Goal: Task Accomplishment & Management: Manage account settings

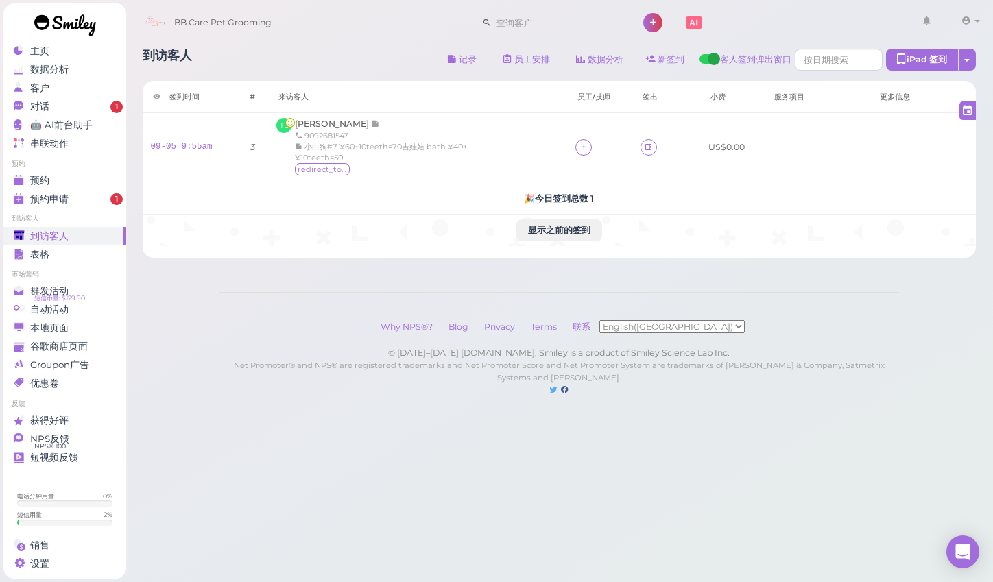
scroll to position [9, 0]
click at [88, 175] on div "预约" at bounding box center [63, 181] width 99 height 12
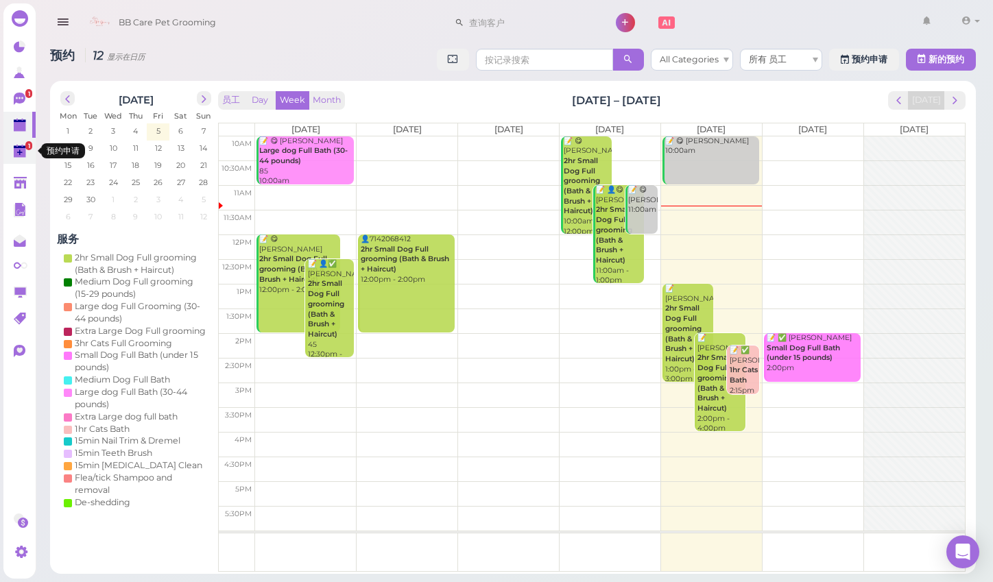
click at [25, 151] on polygon at bounding box center [20, 153] width 12 height 10
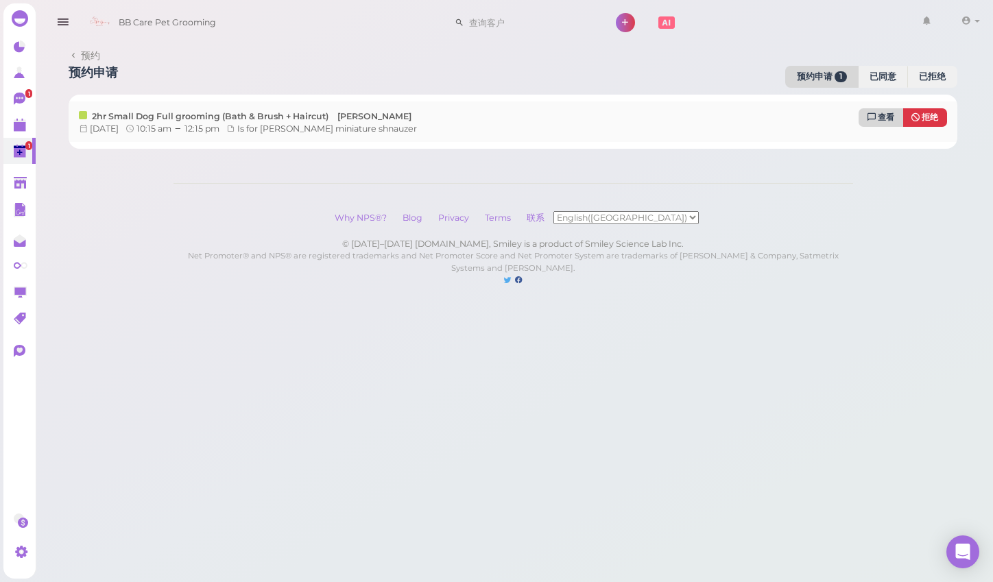
click at [890, 117] on span "查看" at bounding box center [886, 117] width 16 height 10
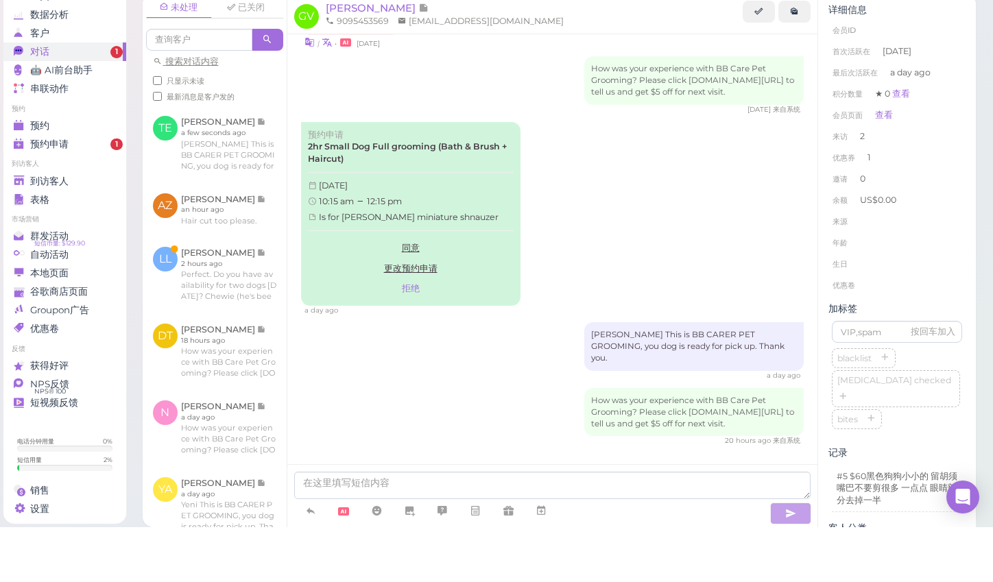
scroll to position [18, 0]
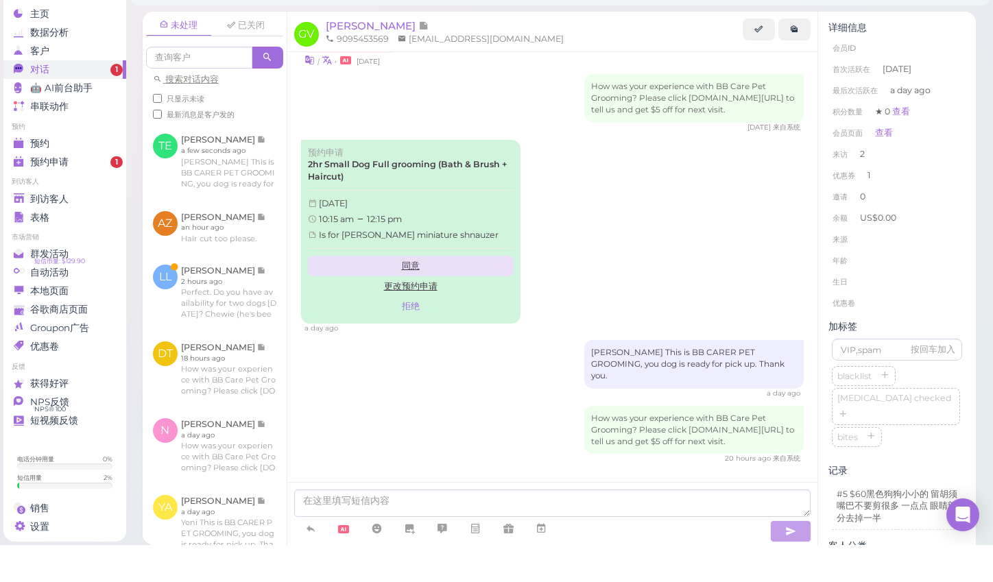
click at [410, 293] on link "同意" at bounding box center [411, 303] width 206 height 21
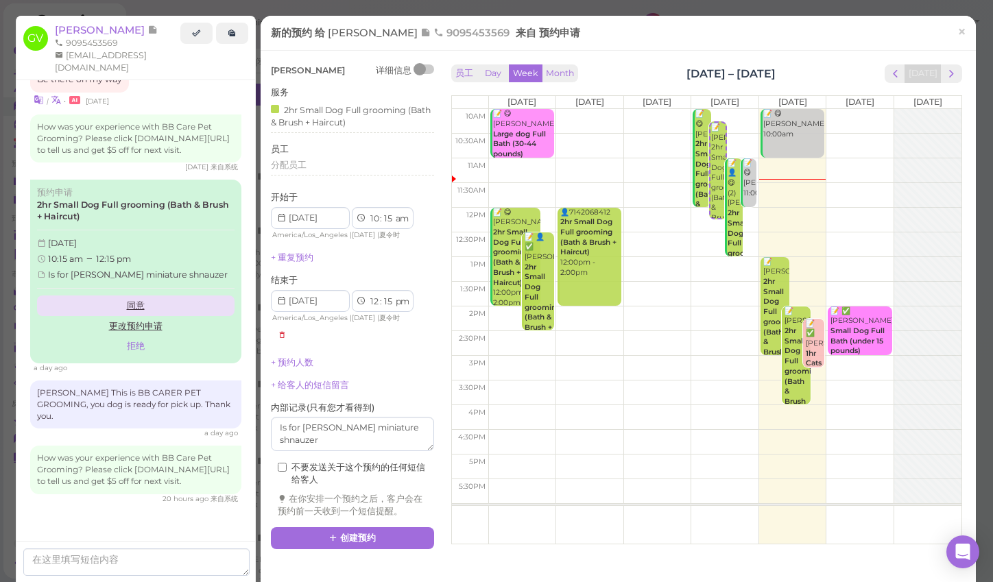
click at [157, 296] on link "同意" at bounding box center [136, 306] width 198 height 21
click at [138, 296] on link "同意" at bounding box center [136, 306] width 198 height 21
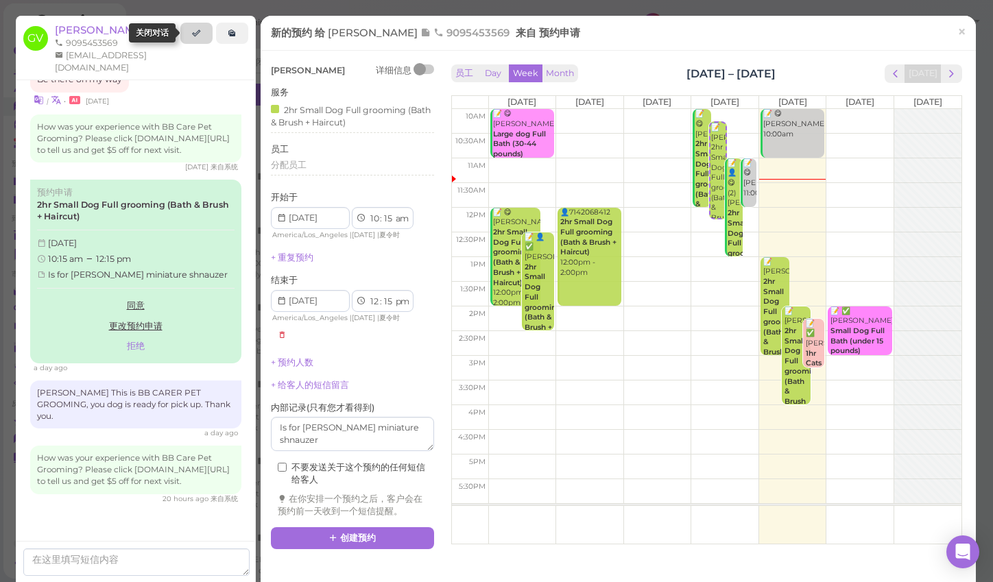
click at [197, 39] on link at bounding box center [196, 34] width 32 height 22
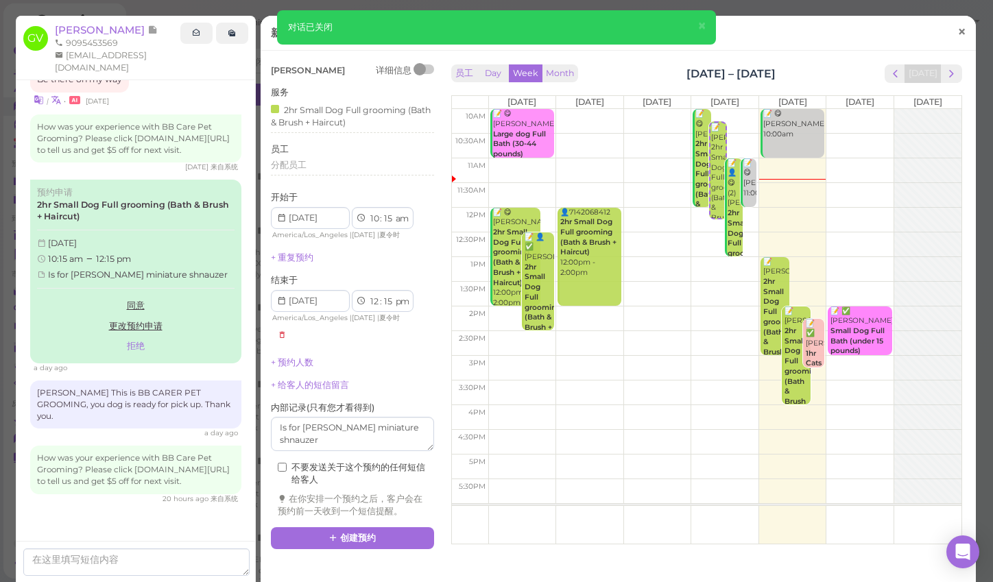
click at [957, 33] on span "×" at bounding box center [961, 31] width 9 height 19
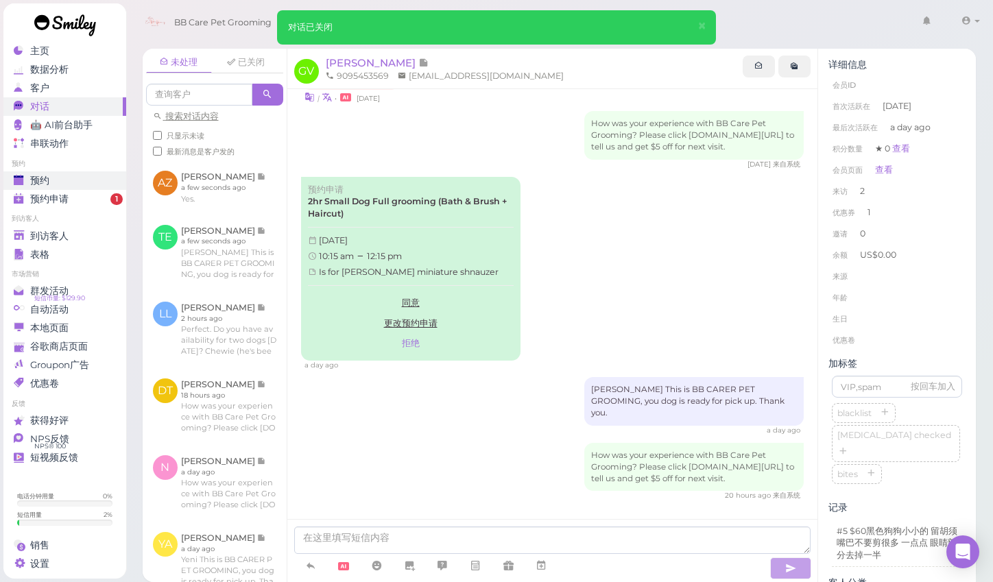
click at [99, 178] on link "预约" at bounding box center [64, 180] width 123 height 19
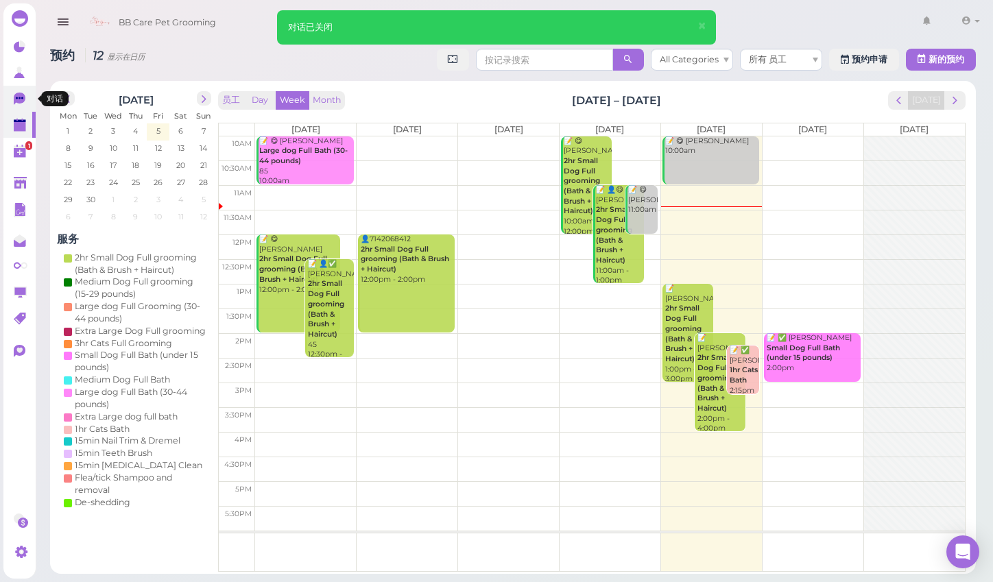
click at [15, 96] on icon at bounding box center [20, 99] width 12 height 12
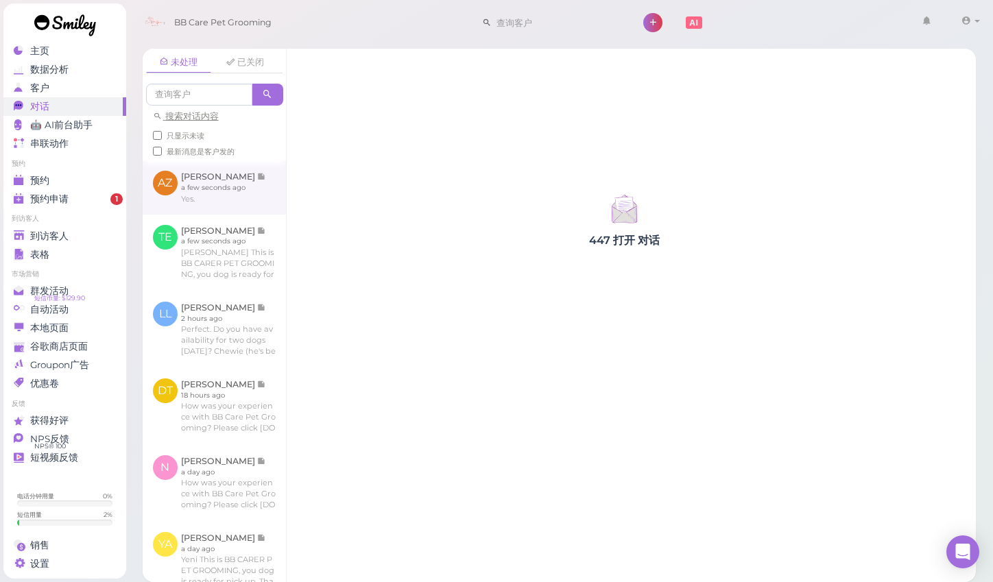
click at [224, 188] on link at bounding box center [214, 186] width 143 height 53
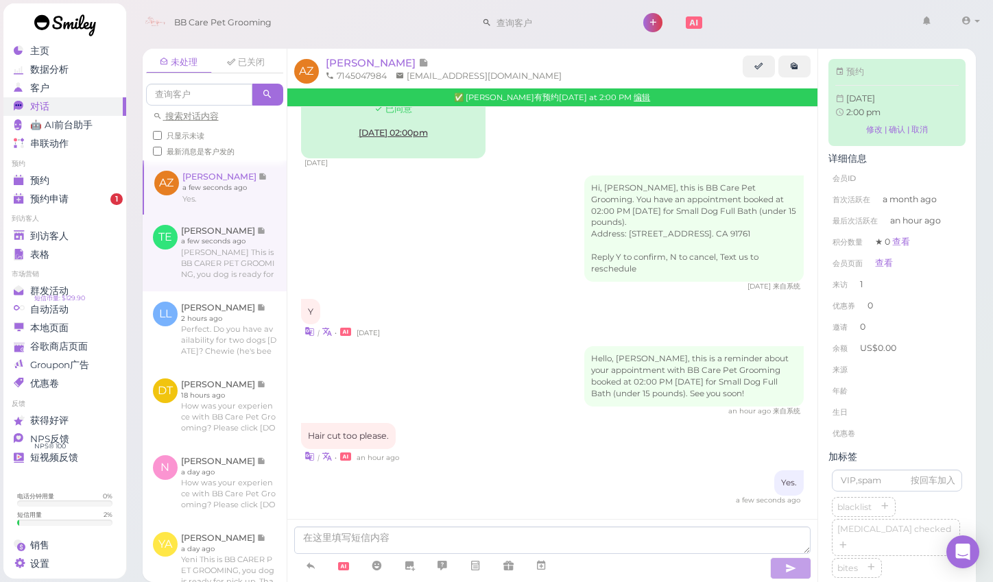
click at [261, 253] on link at bounding box center [215, 253] width 144 height 77
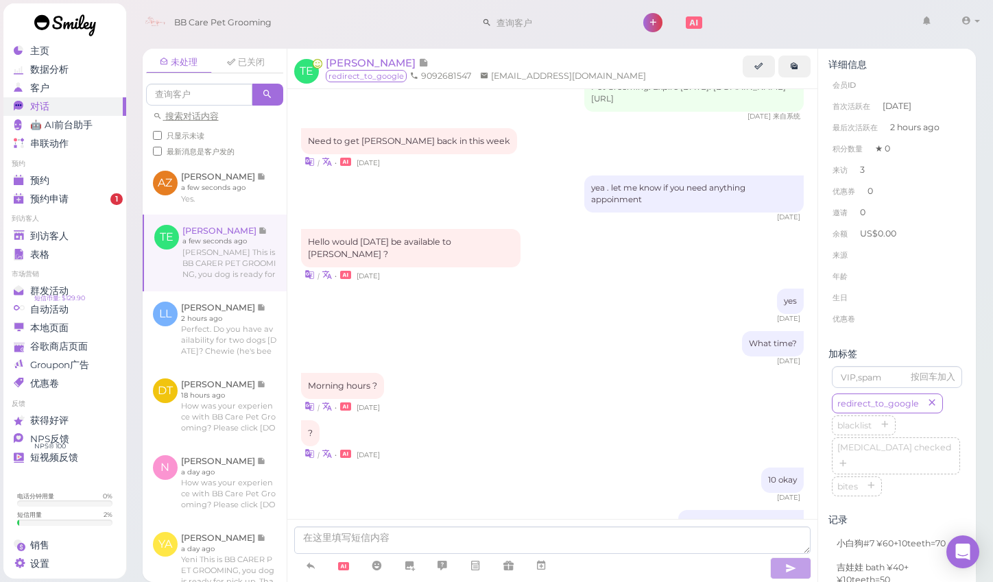
scroll to position [1311, 0]
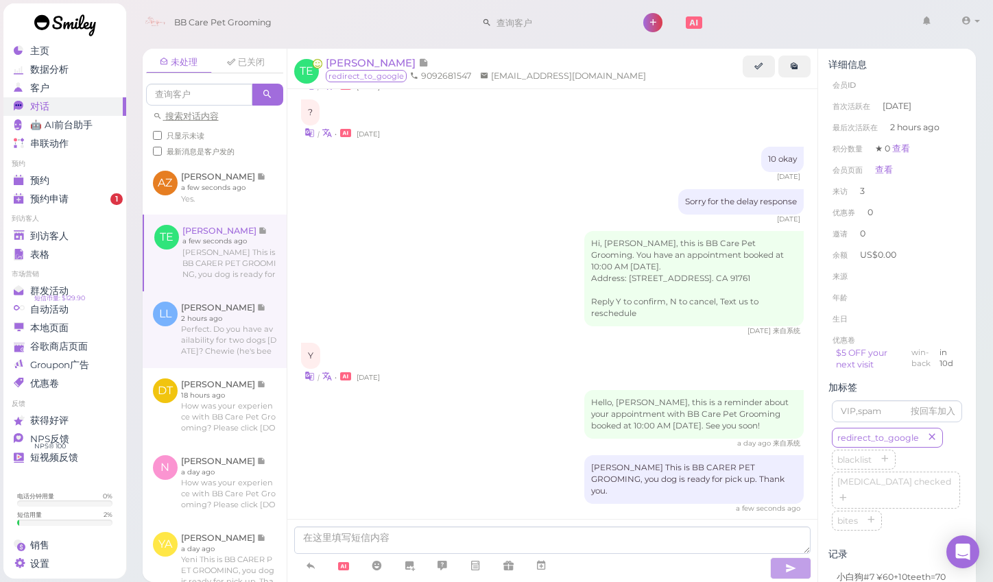
click at [266, 323] on link at bounding box center [215, 329] width 144 height 77
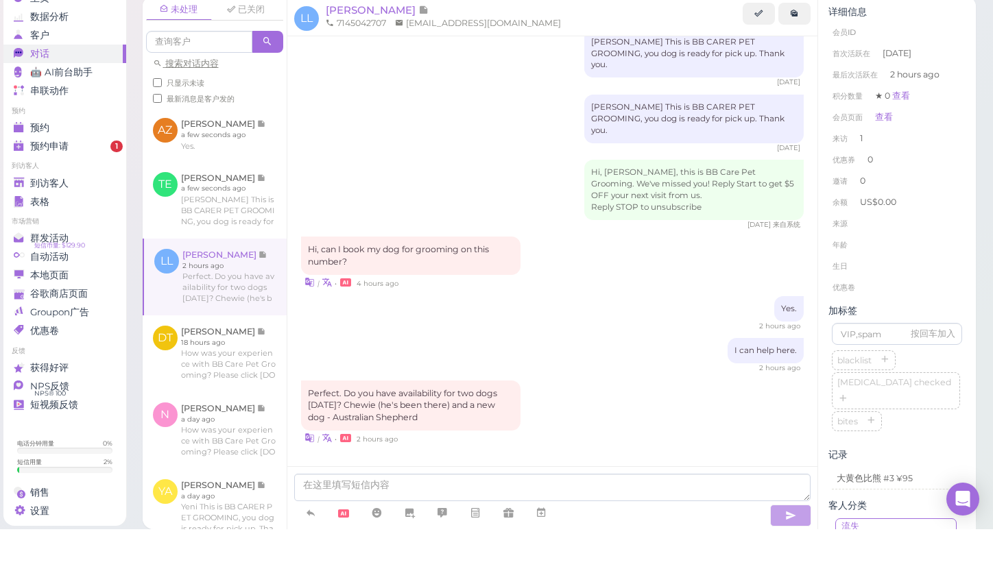
scroll to position [582, 0]
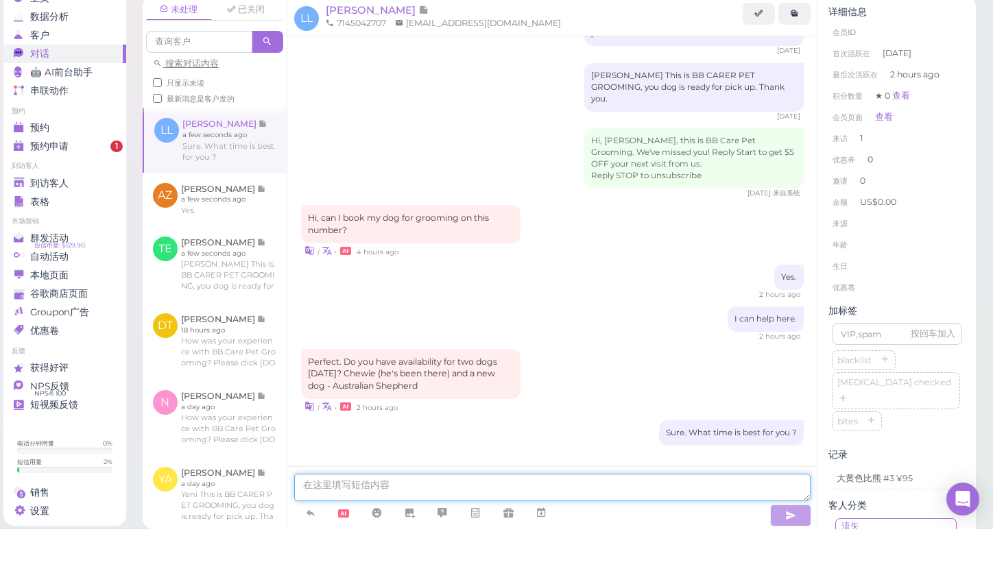
click at [401, 527] on textarea at bounding box center [552, 540] width 517 height 27
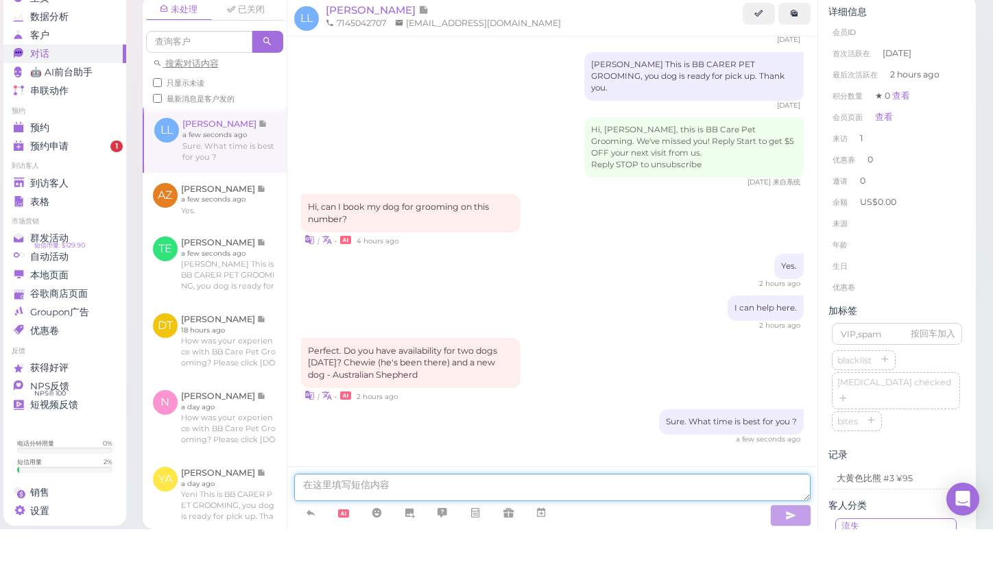
scroll to position [591, 0]
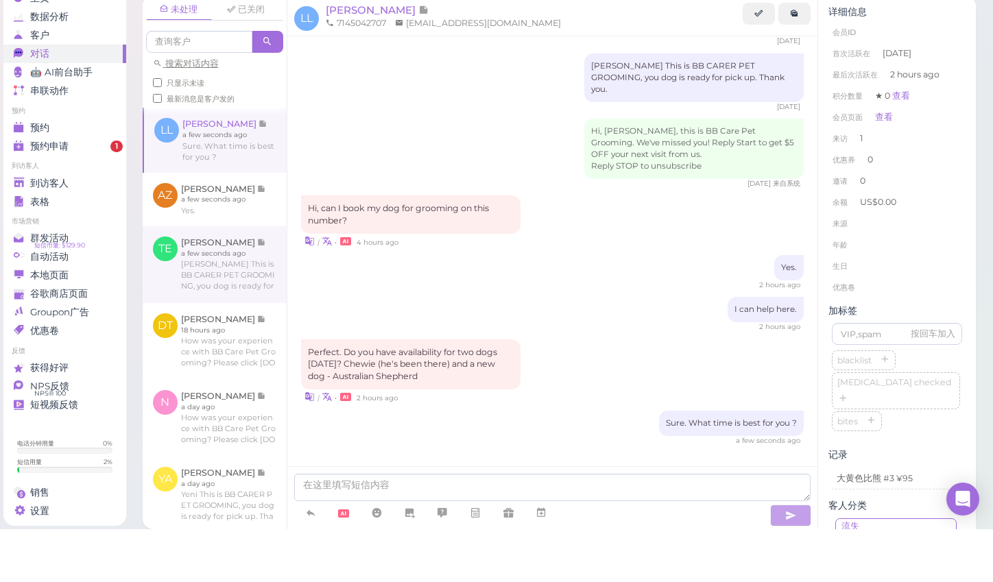
click at [211, 279] on link at bounding box center [215, 317] width 144 height 77
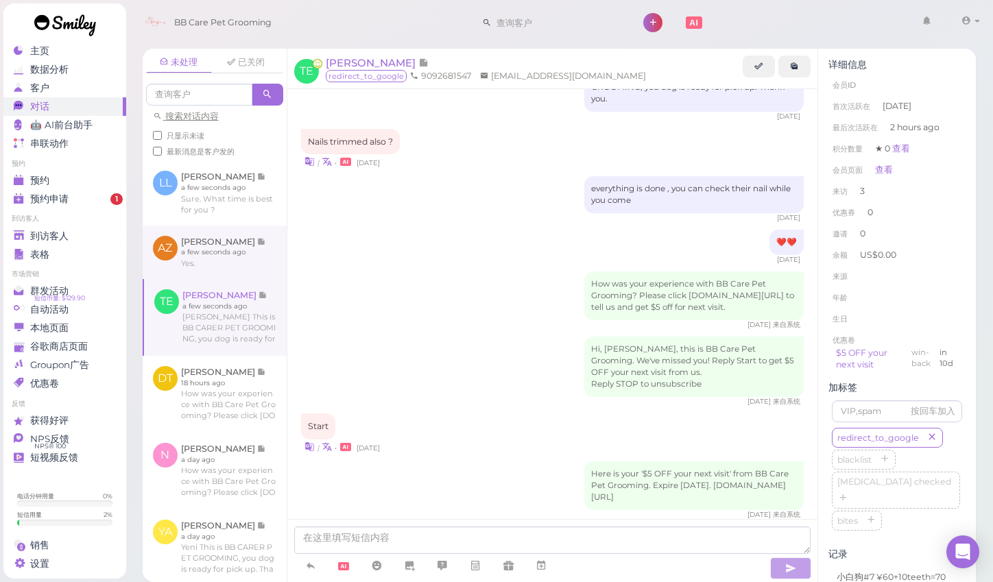
scroll to position [1311, 0]
